Goal: Check status: Check status

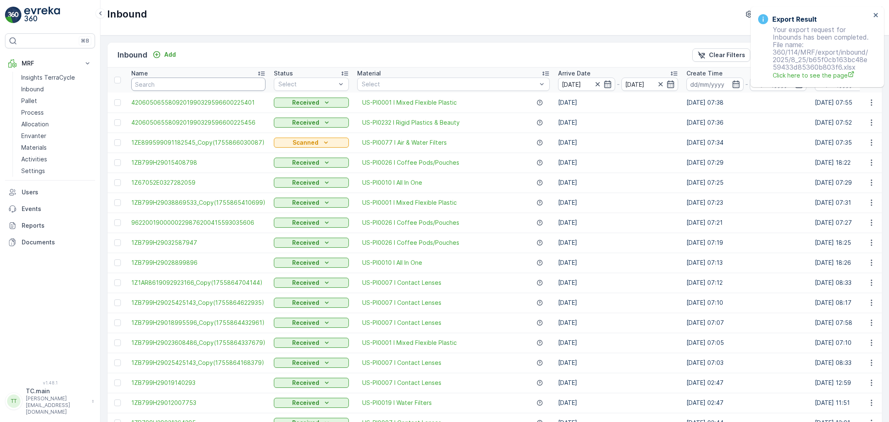
click at [192, 78] on input "text" at bounding box center [198, 84] width 134 height 13
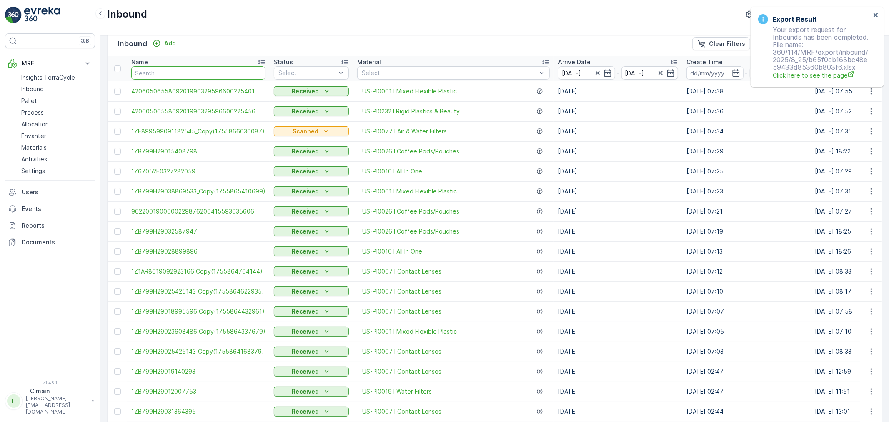
paste input "9622001900004733273400458702960991"
type input "9622001900004733273400458702960991"
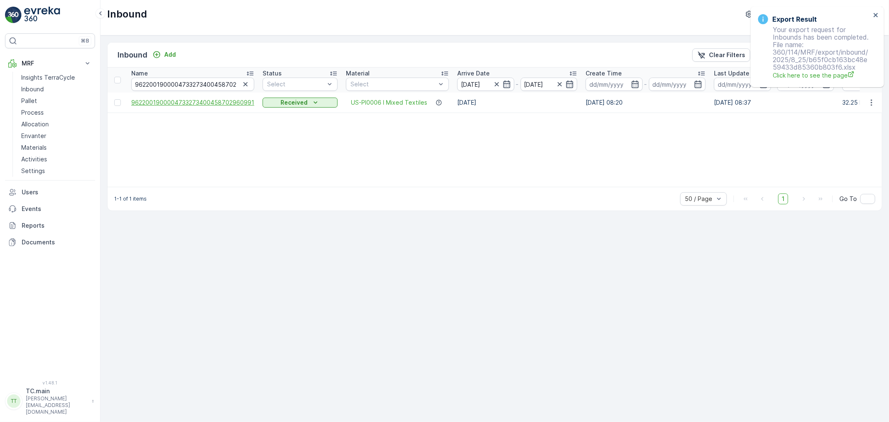
click at [159, 103] on span "9622001900004733273400458702960991" at bounding box center [192, 102] width 123 height 8
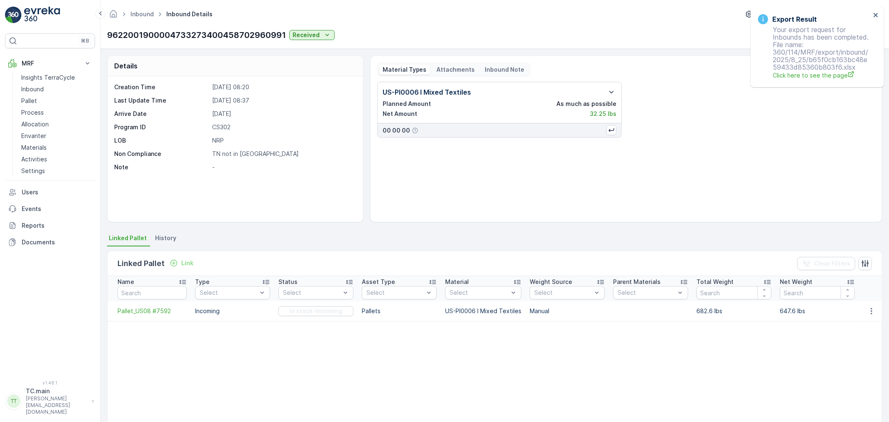
click at [445, 65] on div "Attachments" at bounding box center [456, 70] width 45 height 10
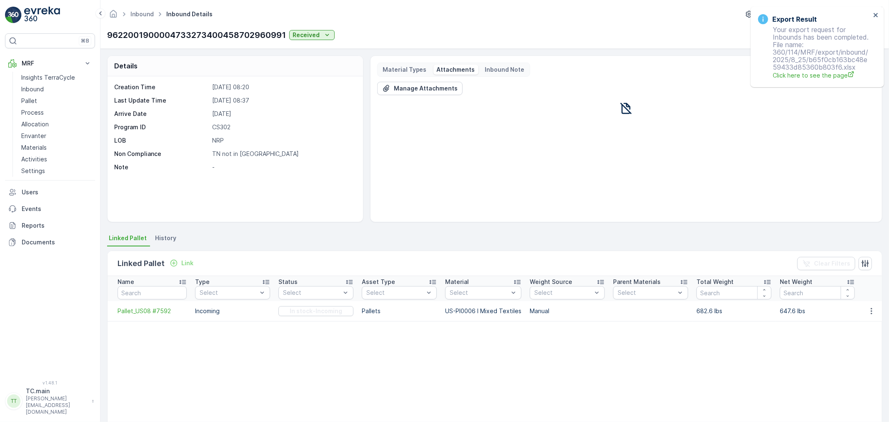
click at [417, 64] on div "Material Types Attachments Inbound Note" at bounding box center [453, 70] width 153 height 14
click at [417, 70] on p "Material Types" at bounding box center [405, 69] width 44 height 8
